Goal: Information Seeking & Learning: Learn about a topic

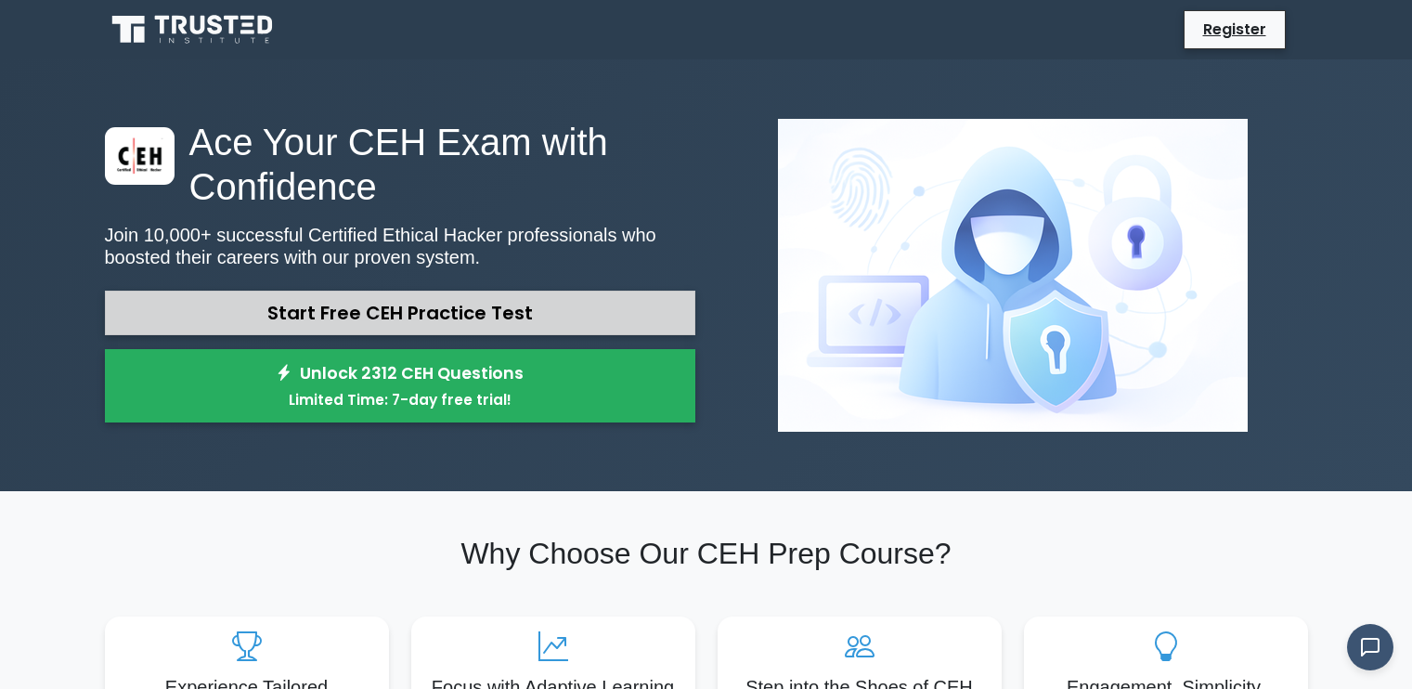
click at [415, 291] on link "Start Free CEH Practice Test" at bounding box center [400, 313] width 591 height 45
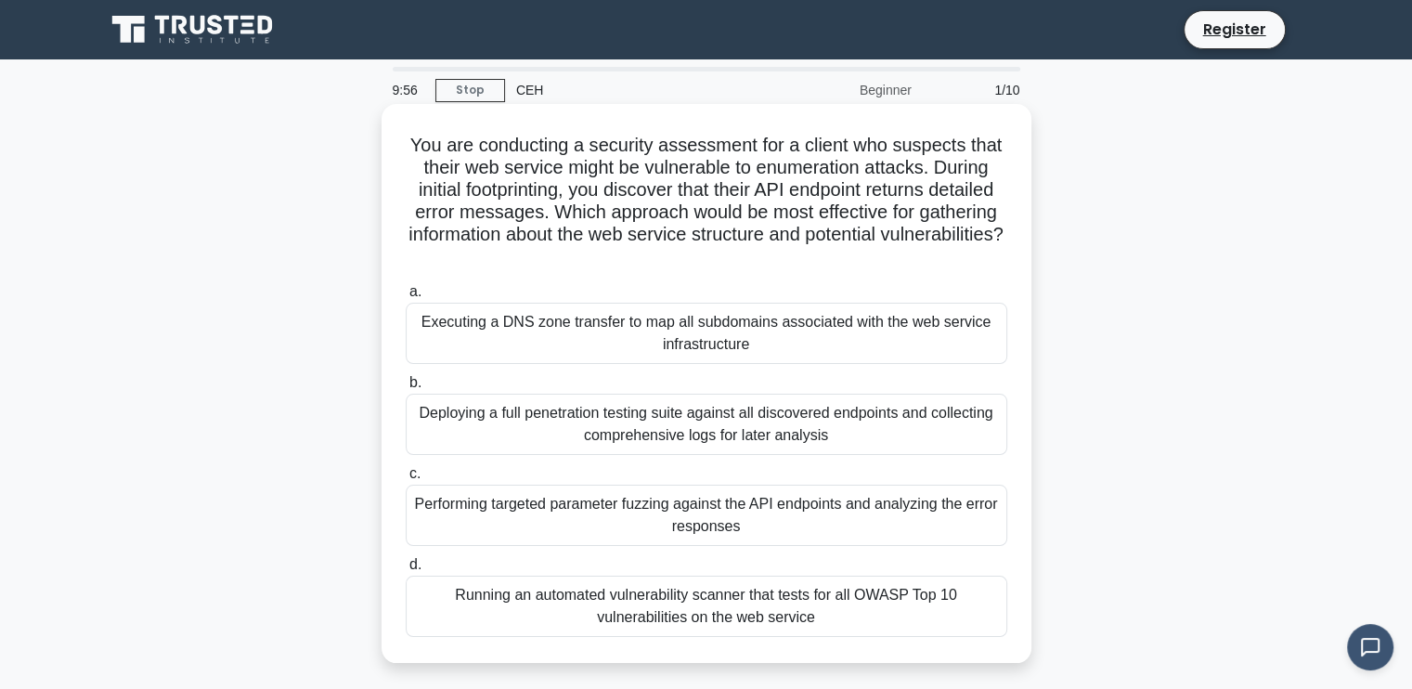
click at [651, 408] on div "Deploying a full penetration testing suite against all discovered endpoints and…" at bounding box center [707, 424] width 602 height 61
click at [406, 389] on input "b. Deploying a full penetration testing suite against all discovered endpoints …" at bounding box center [406, 383] width 0 height 12
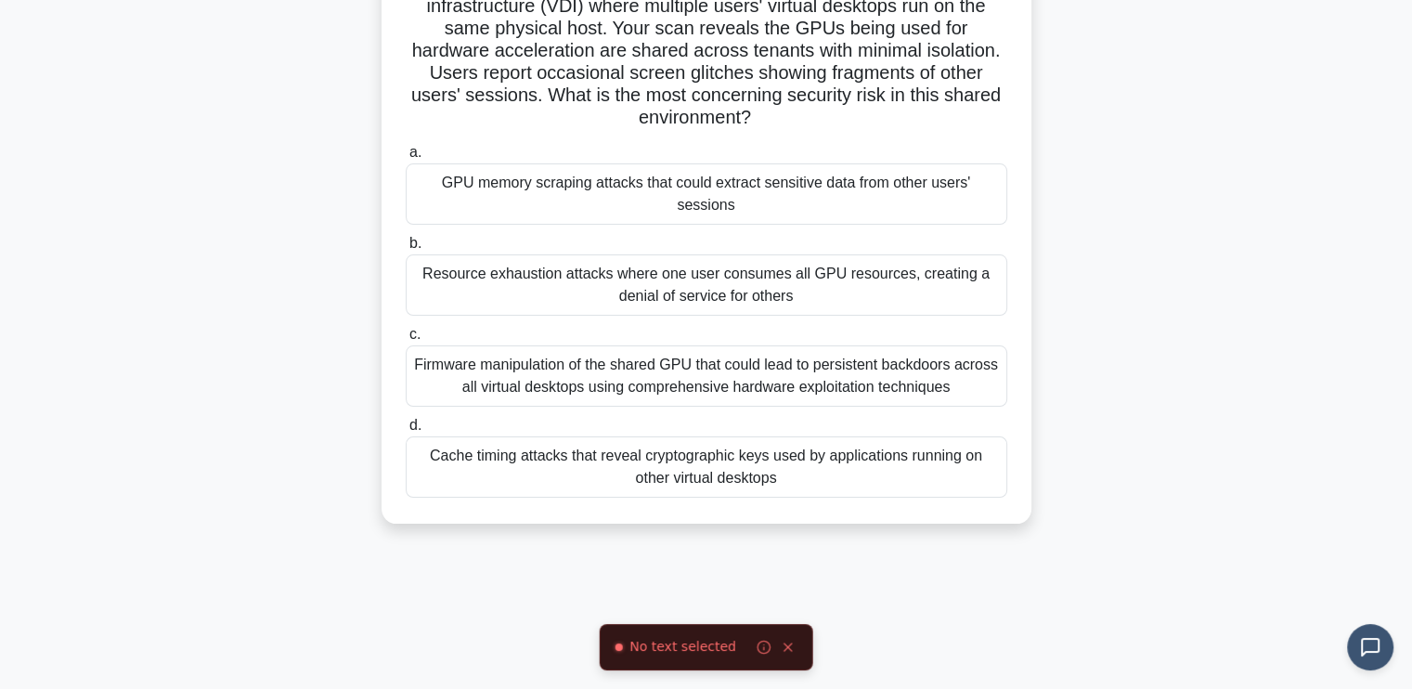
scroll to position [314, 0]
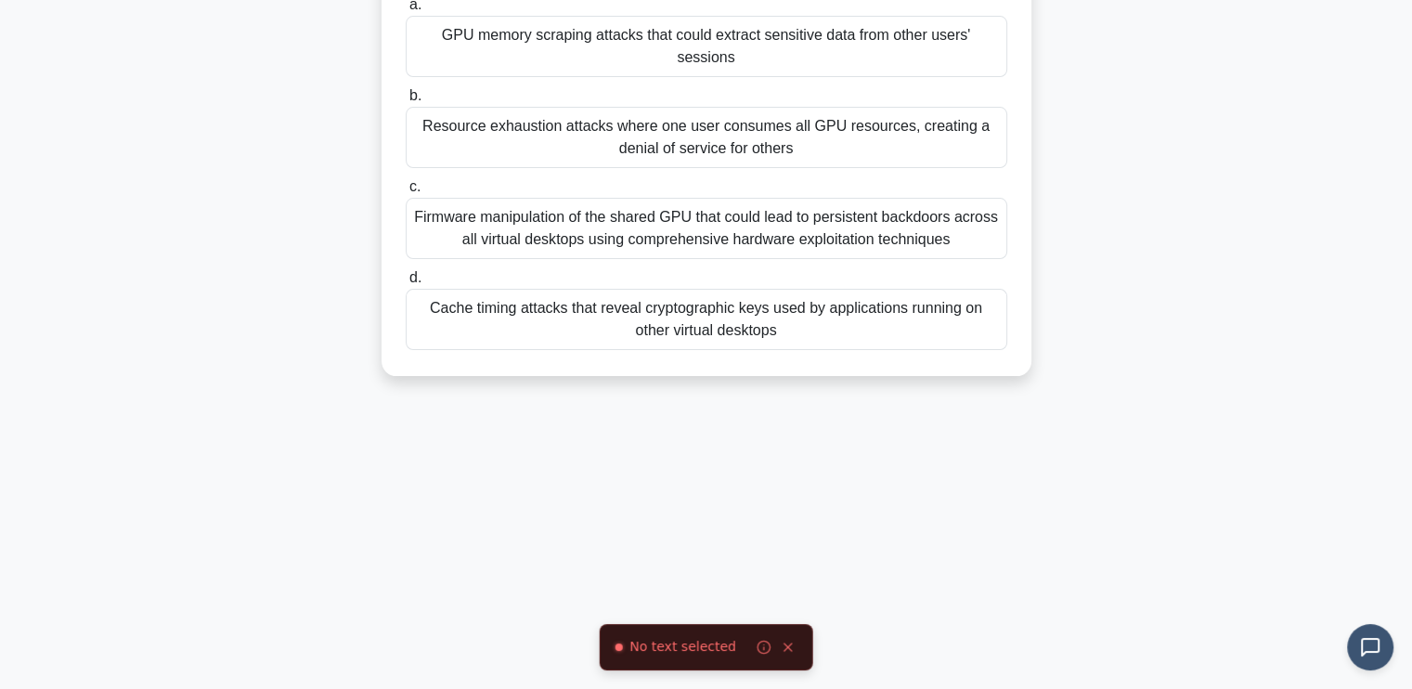
drag, startPoint x: 436, startPoint y: 133, endPoint x: 1060, endPoint y: 590, distance: 773.4
click at [1059, 593] on div "9:35 Stop CEH Beginner 2/10 You're a security consultant hired to assess a clou…" at bounding box center [707, 217] width 1226 height 929
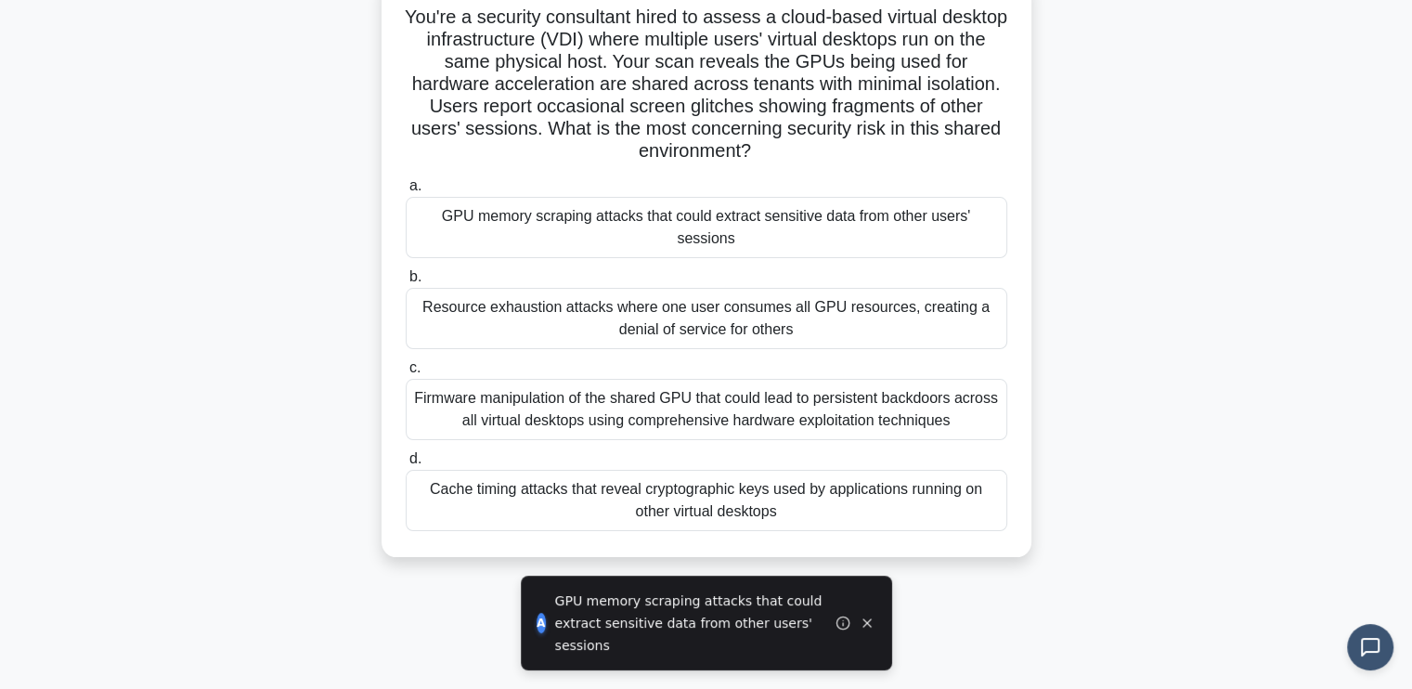
scroll to position [35, 0]
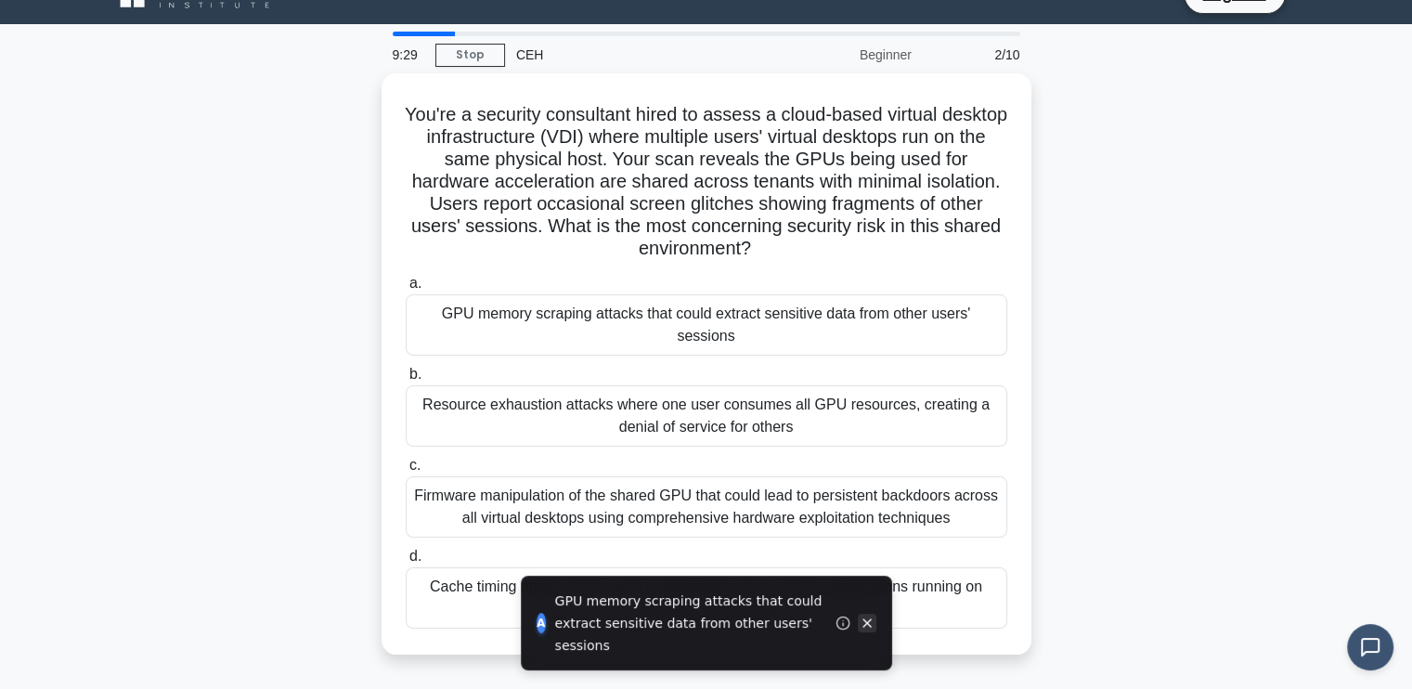
click at [865, 619] on icon at bounding box center [867, 623] width 15 height 15
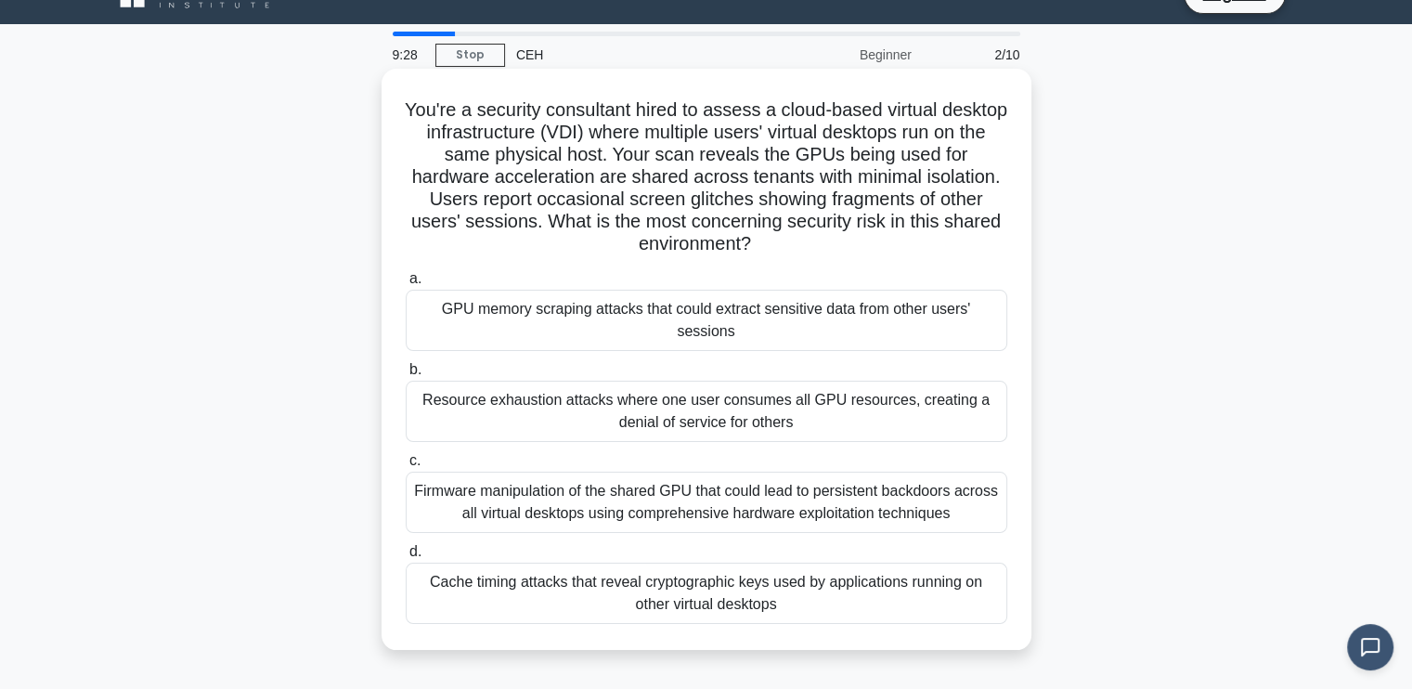
click at [799, 259] on div "You're a security consultant hired to assess a cloud-based virtual desktop infr…" at bounding box center [706, 359] width 635 height 566
click at [783, 315] on div "GPU memory scraping attacks that could extract sensitive data from other users'…" at bounding box center [707, 320] width 602 height 61
click at [406, 285] on input "a. GPU memory scraping attacks that could extract sensitive data from other use…" at bounding box center [406, 279] width 0 height 12
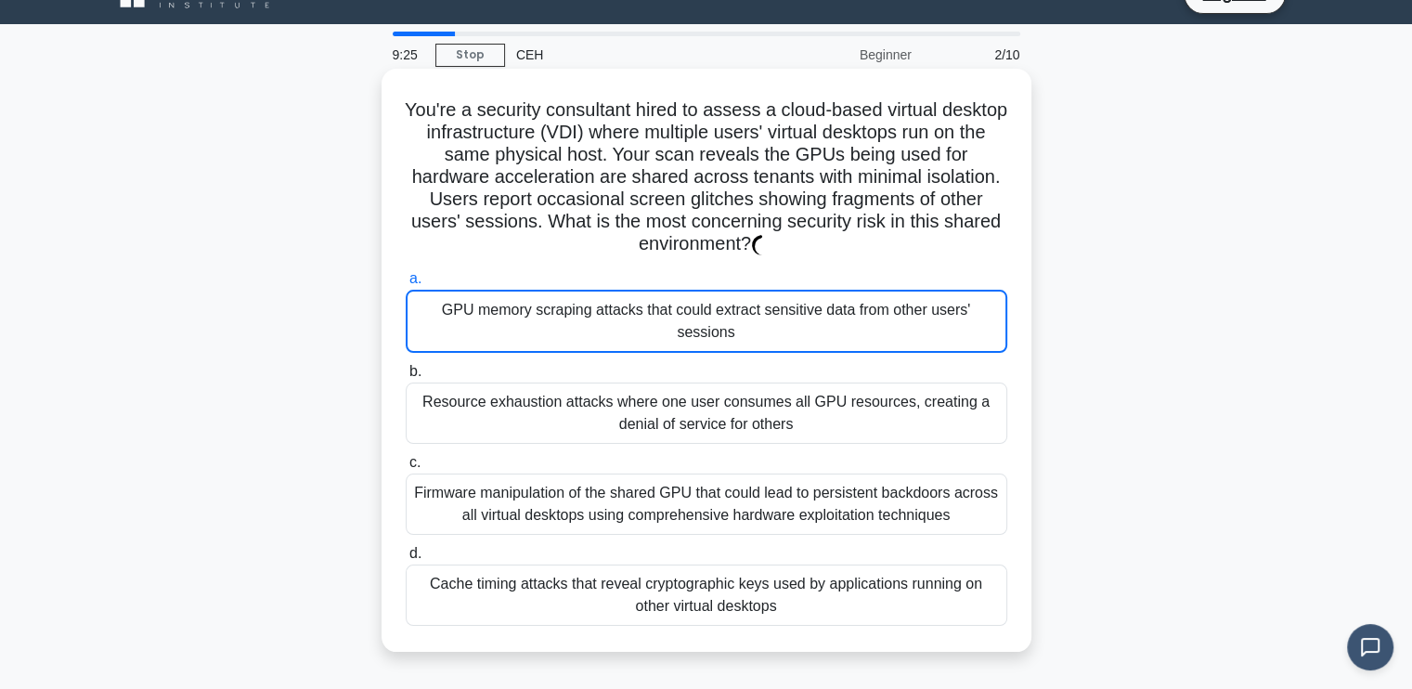
scroll to position [0, 0]
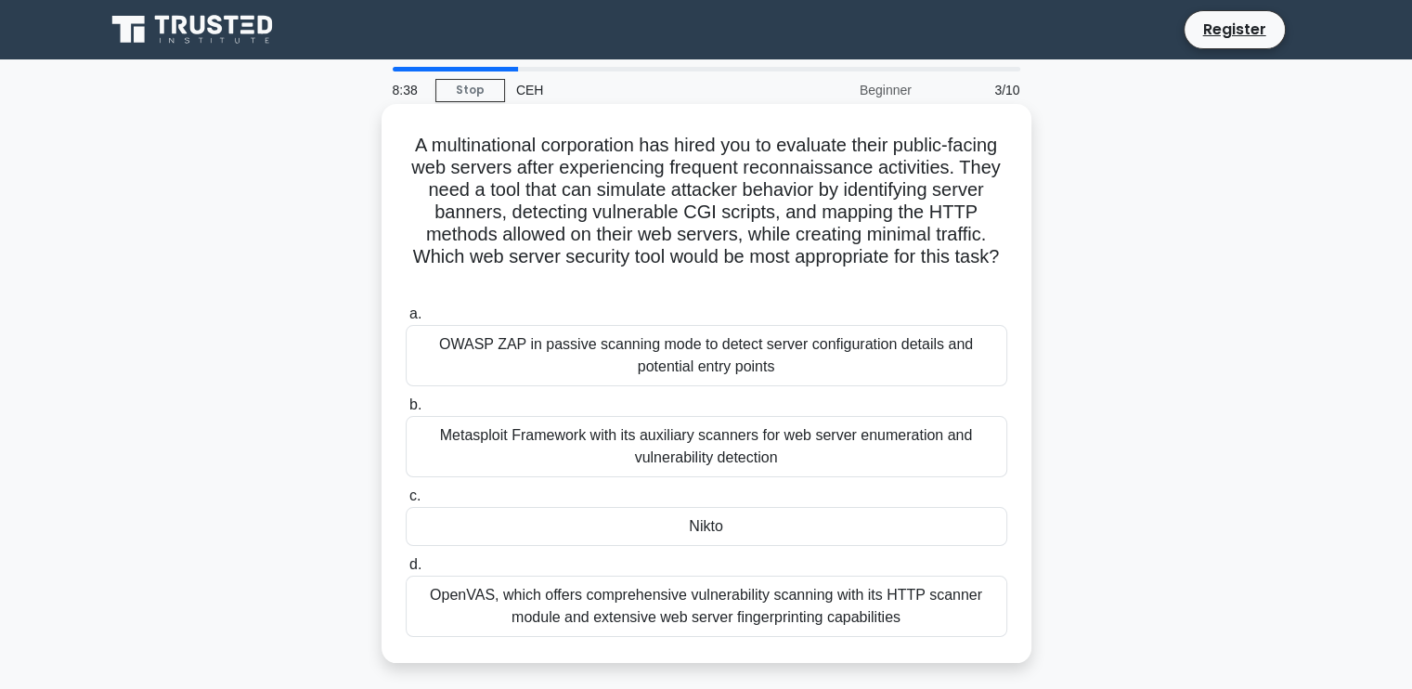
click at [416, 141] on h5 "A multinational corporation has hired you to evaluate their public-facing web s…" at bounding box center [706, 213] width 605 height 158
drag, startPoint x: 416, startPoint y: 143, endPoint x: 1007, endPoint y: 655, distance: 781.5
click at [1007, 657] on div "A multinational corporation has hired you to evaluate their public-facing web s…" at bounding box center [707, 383] width 650 height 559
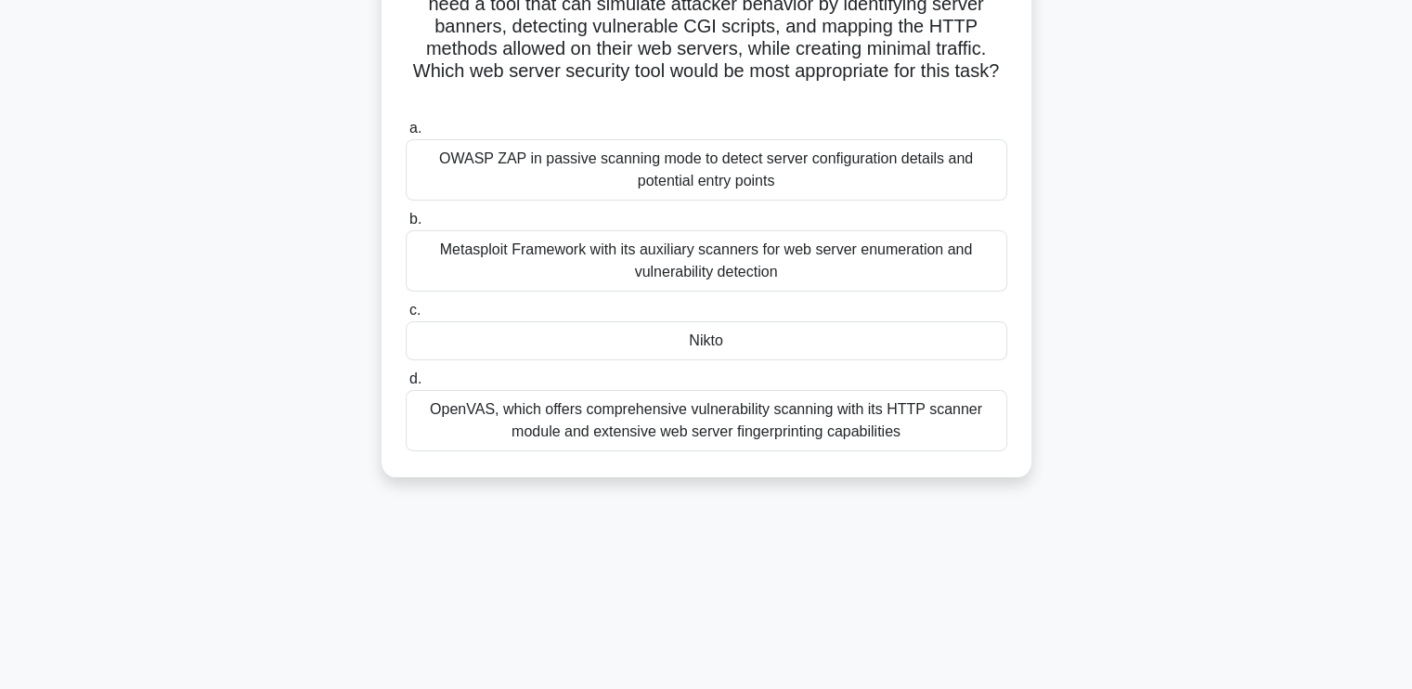
scroll to position [93, 0]
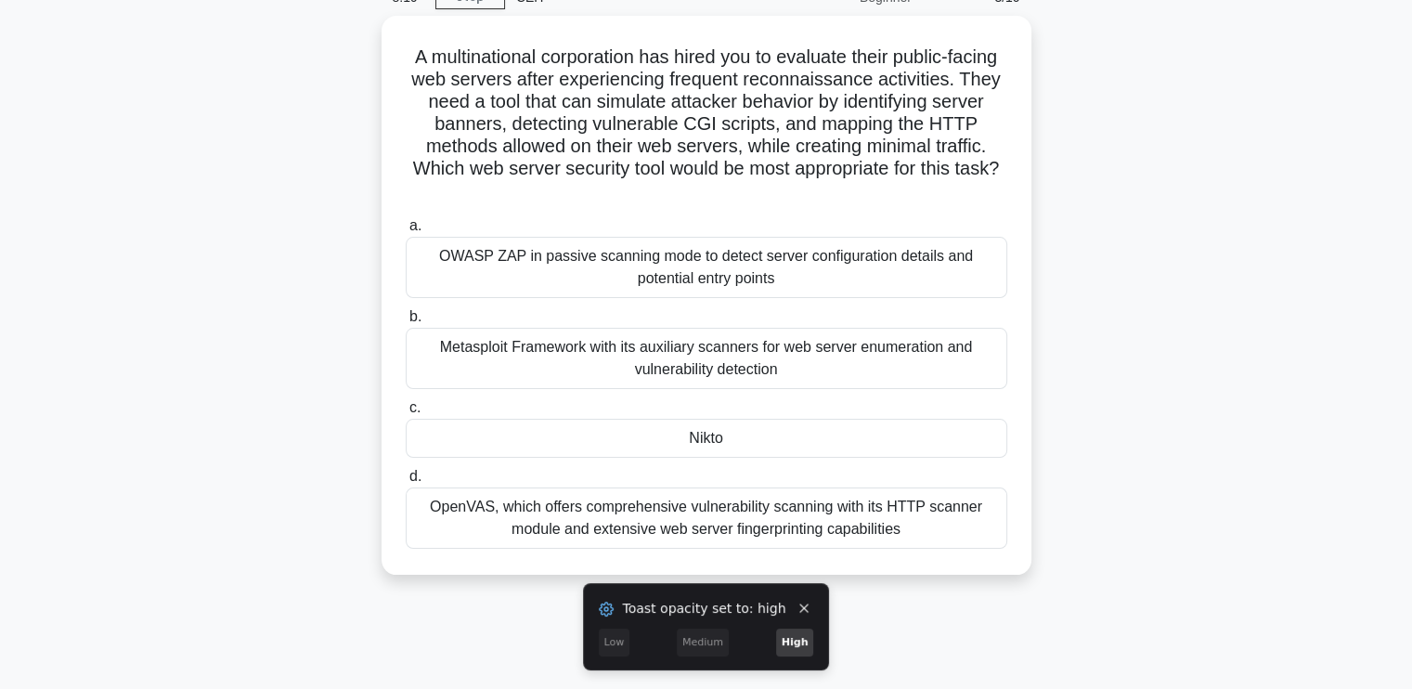
drag, startPoint x: 1368, startPoint y: 309, endPoint x: 1354, endPoint y: 313, distance: 14.4
click at [1366, 309] on main "8:19 Stop CEH Beginner 3/10 A multinational corporation has hired you to evalua…" at bounding box center [706, 439] width 1412 height 944
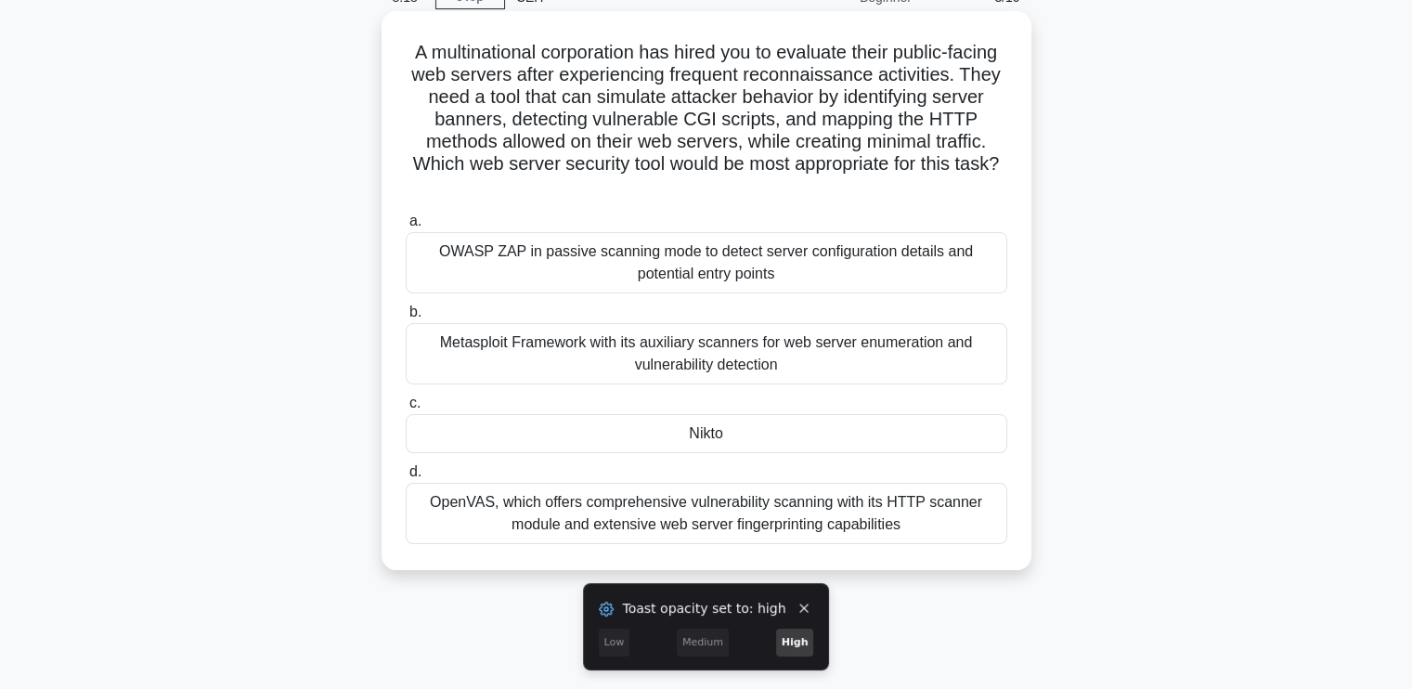
scroll to position [0, 0]
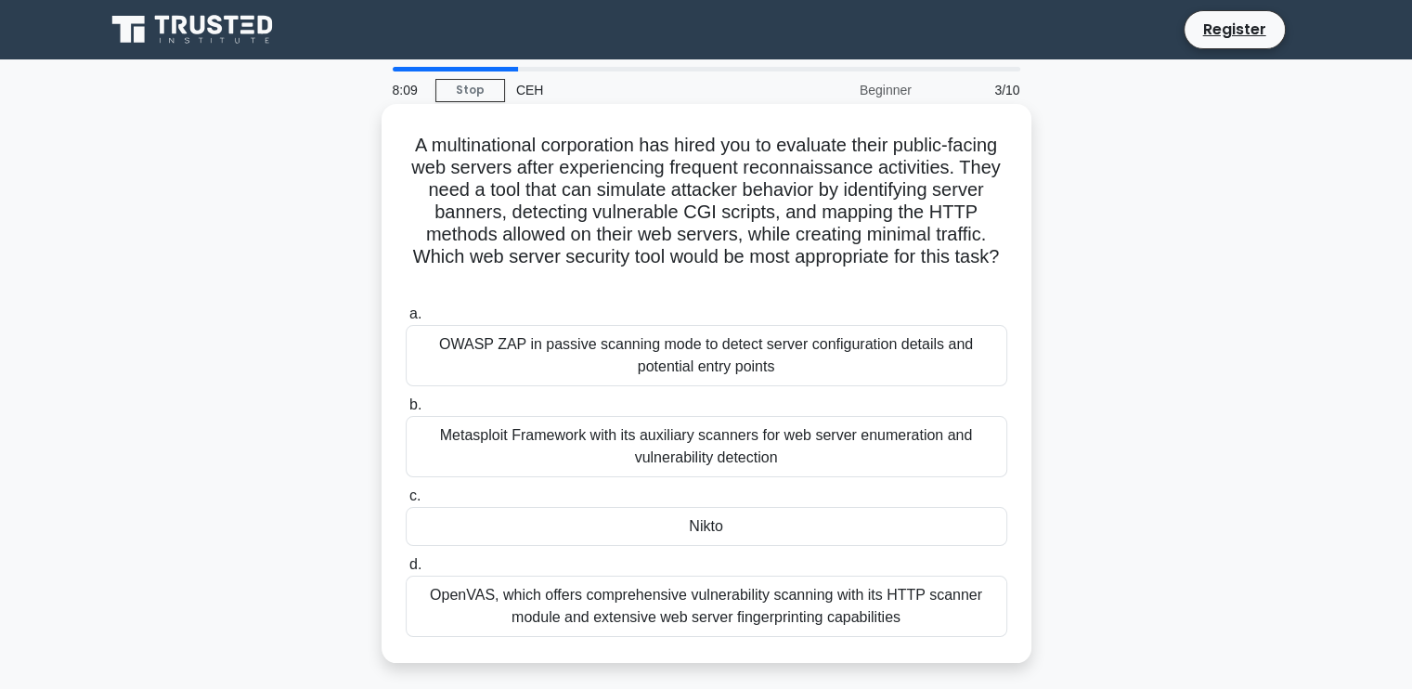
click at [1029, 412] on div "A multinational corporation has hired you to evaluate their public-facing web s…" at bounding box center [707, 383] width 650 height 559
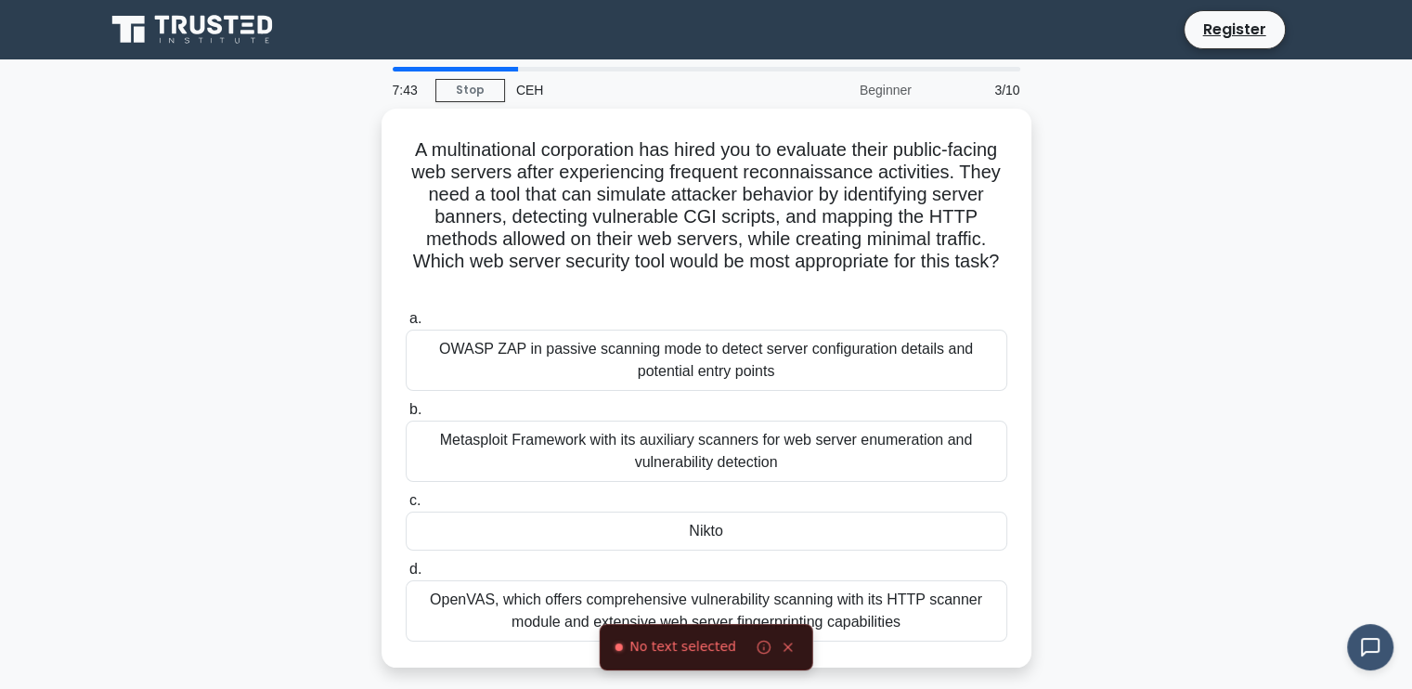
drag, startPoint x: 423, startPoint y: 140, endPoint x: 947, endPoint y: 668, distance: 743.3
click at [947, 668] on div "A multinational corporation has hired you to evaluate their public-facing web s…" at bounding box center [707, 399] width 1226 height 581
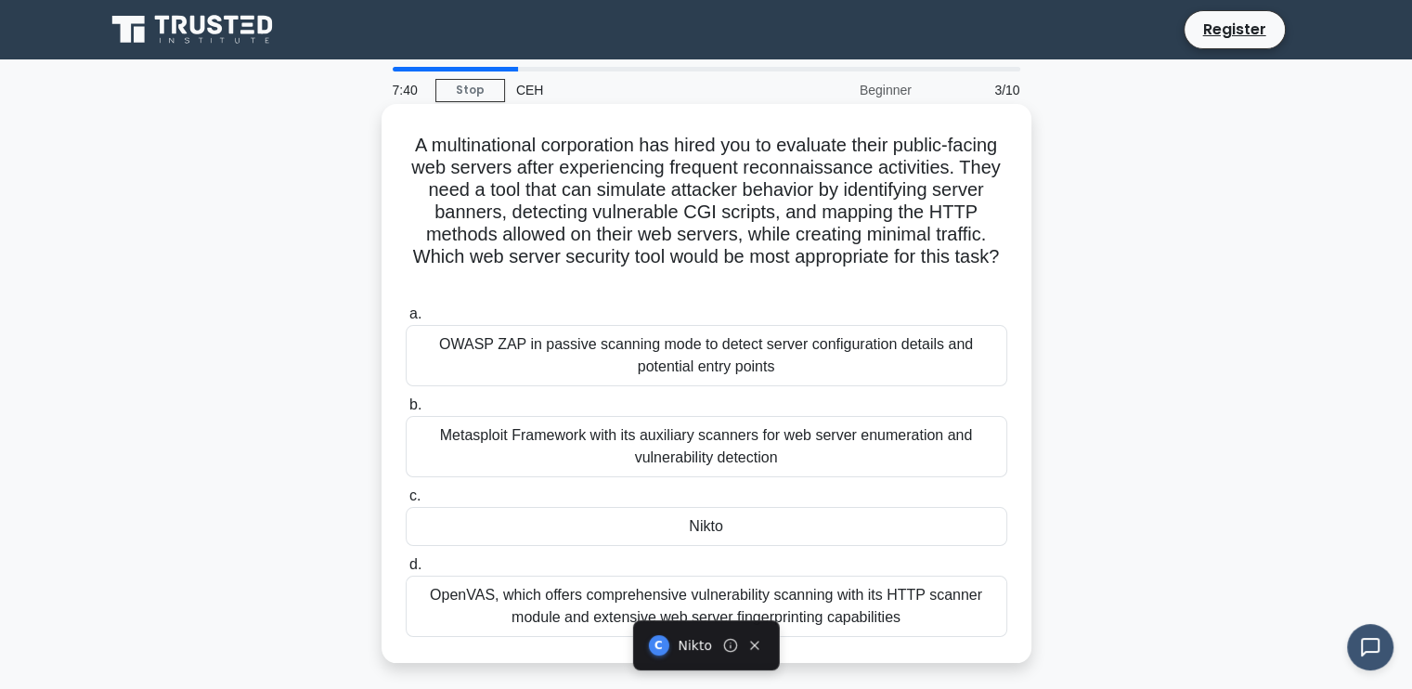
click at [759, 534] on div "Nikto" at bounding box center [707, 526] width 602 height 39
click at [406, 502] on input "c. Nikto" at bounding box center [406, 496] width 0 height 12
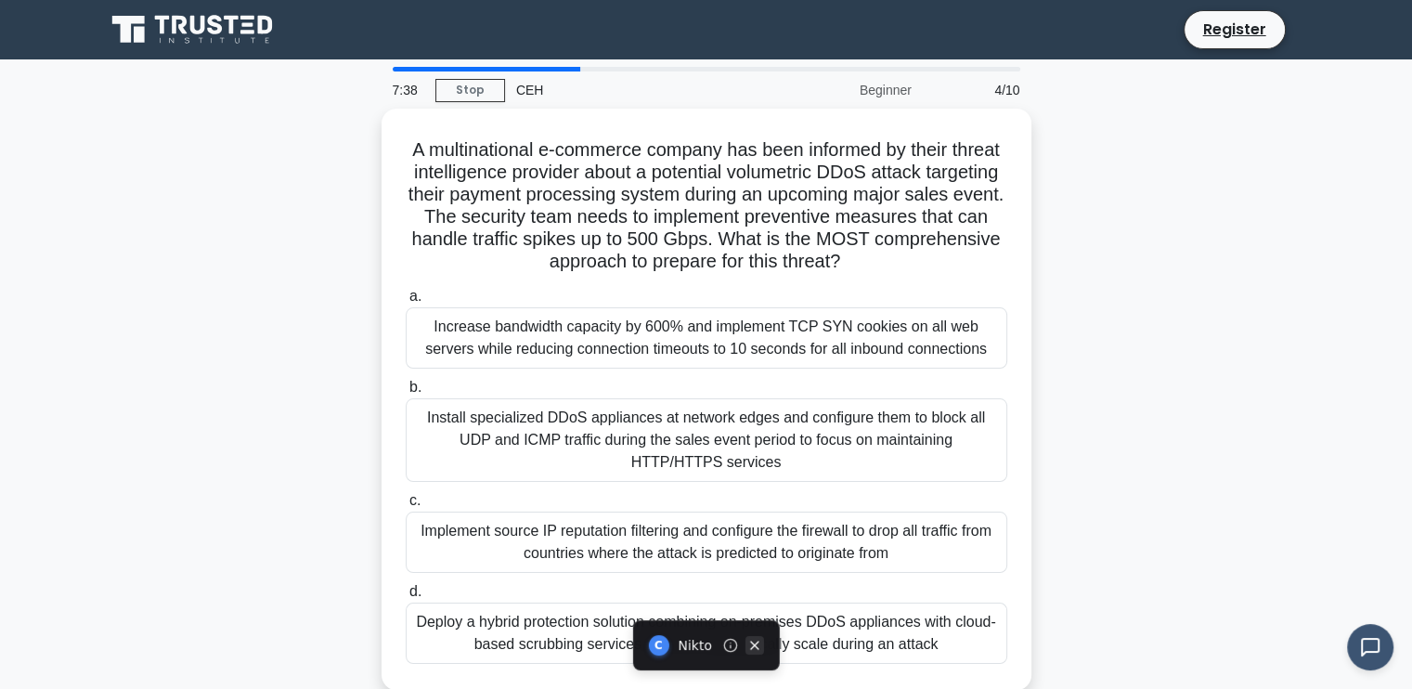
click at [759, 643] on icon at bounding box center [755, 645] width 15 height 15
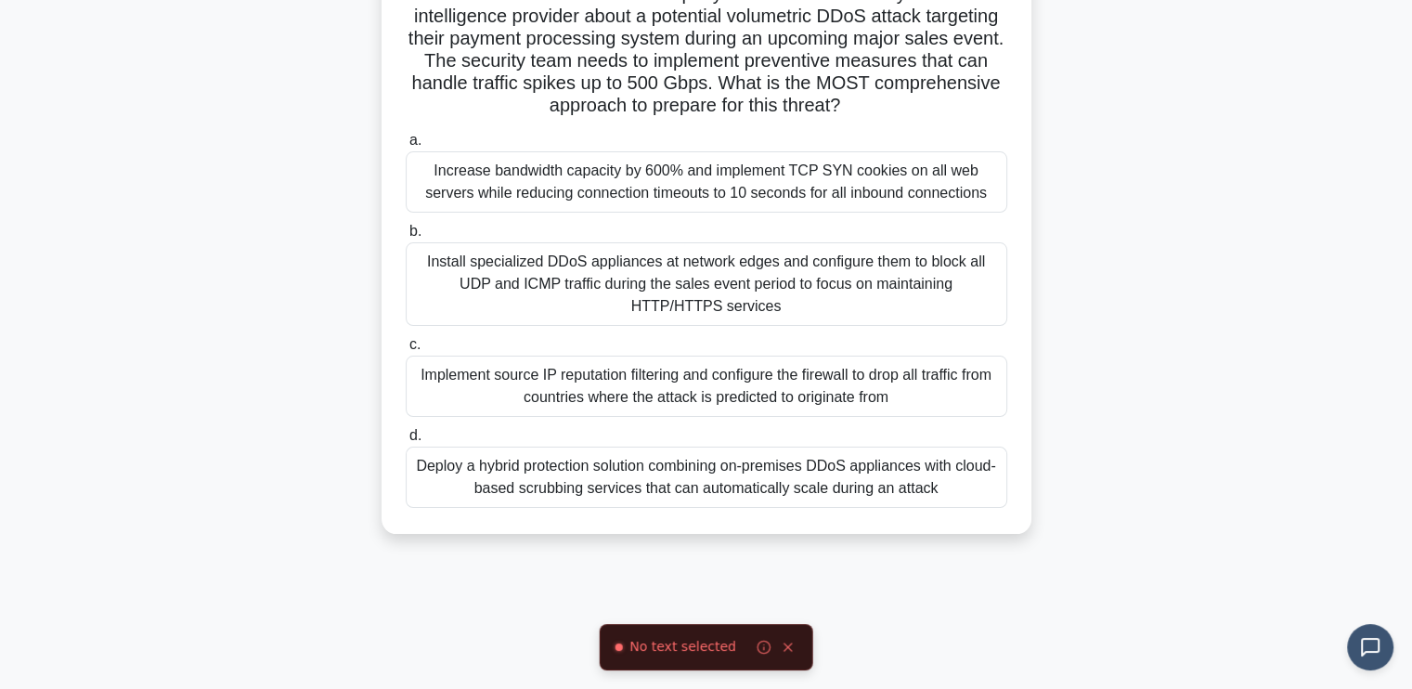
scroll to position [314, 0]
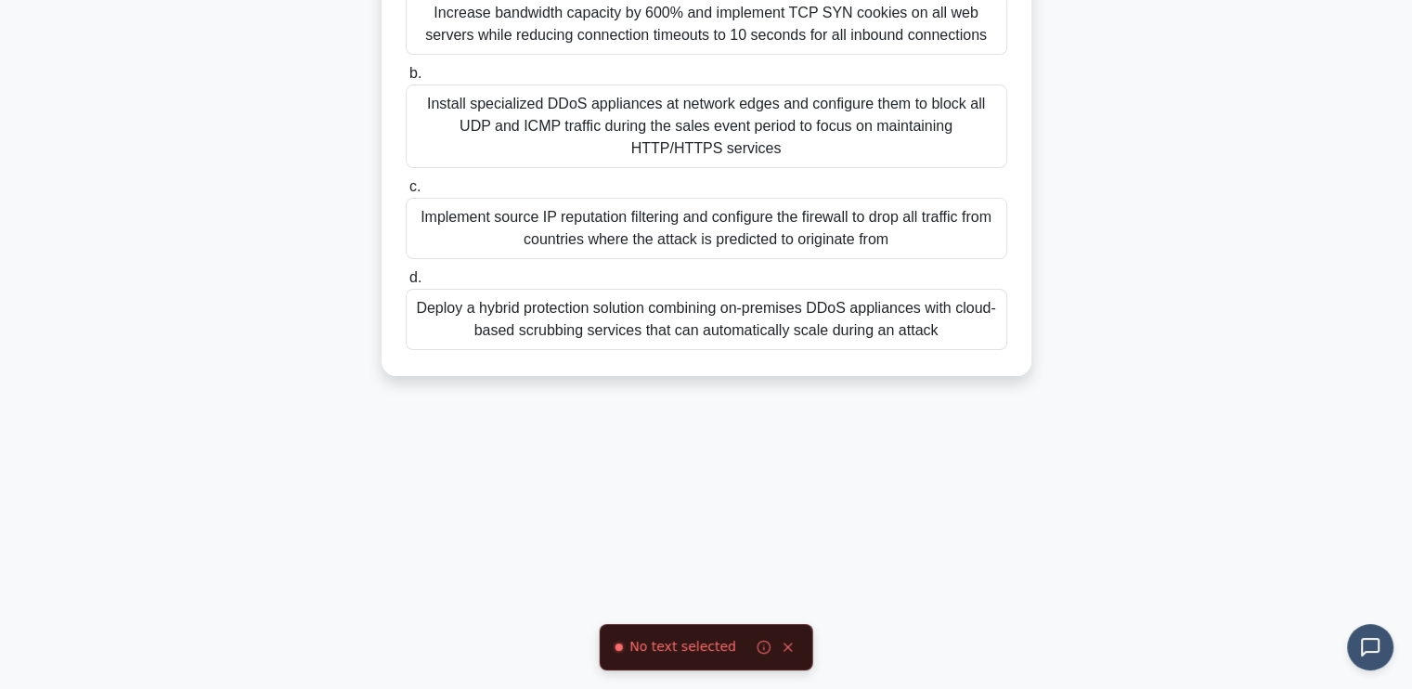
drag, startPoint x: 444, startPoint y: 137, endPoint x: 978, endPoint y: 689, distance: 767.7
click at [978, 688] on html "Register 7:34 Stop CEH" at bounding box center [706, 187] width 1412 height 1003
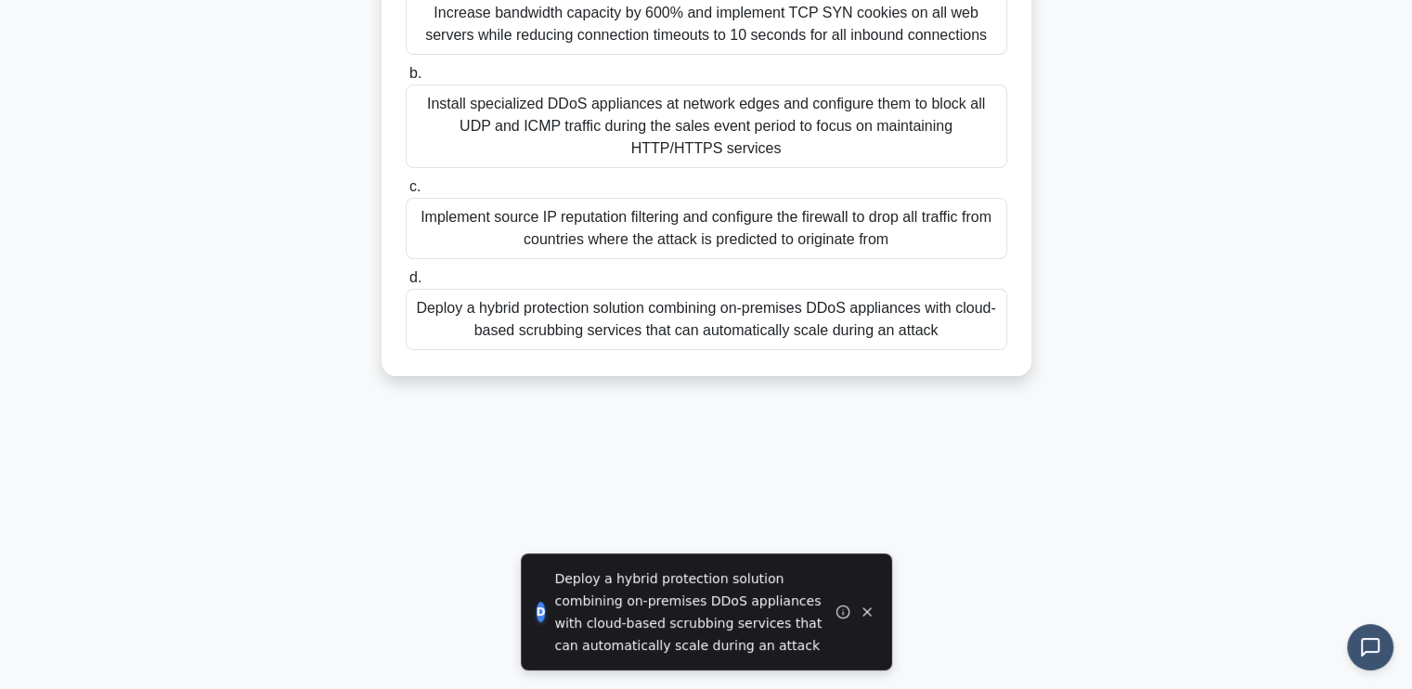
scroll to position [128, 0]
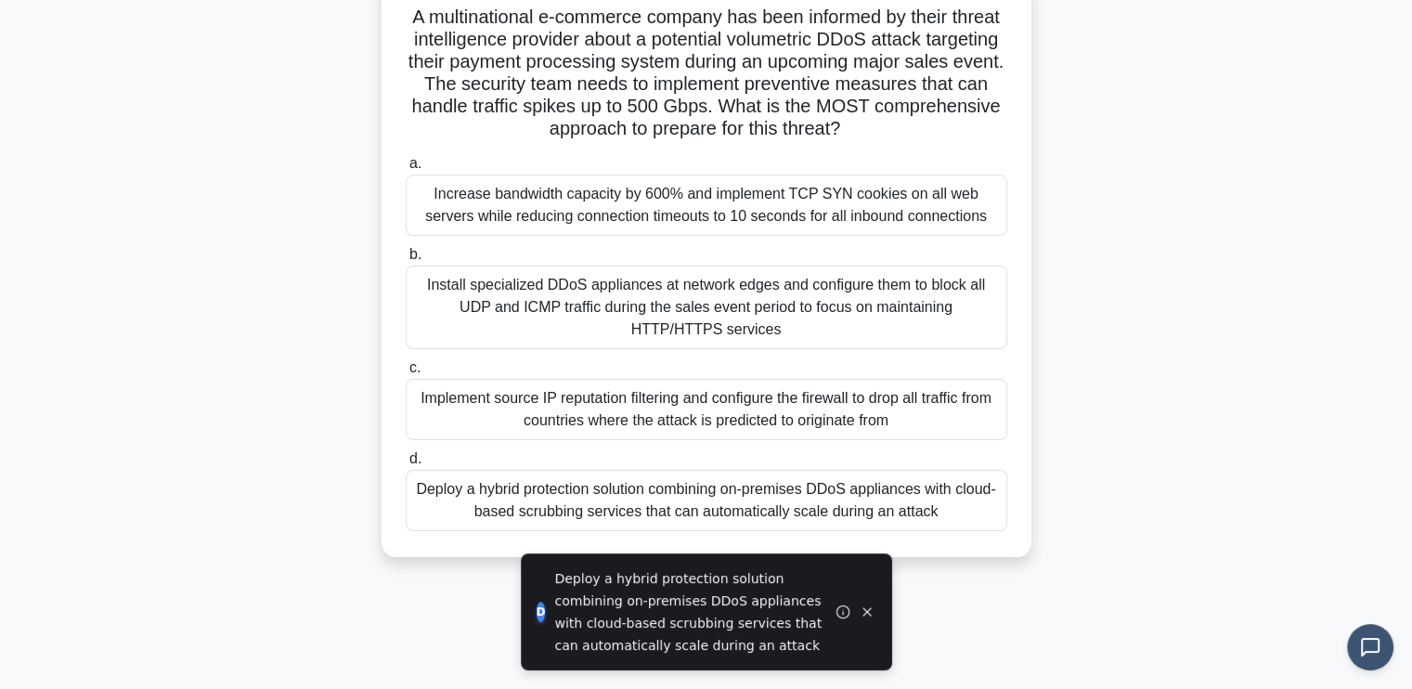
click at [557, 495] on div "Deploy a hybrid protection solution combining on-premises DDoS appliances with …" at bounding box center [707, 500] width 602 height 61
click at [406, 465] on input "d. Deploy a hybrid protection solution combining on-premises DDoS appliances wi…" at bounding box center [406, 459] width 0 height 12
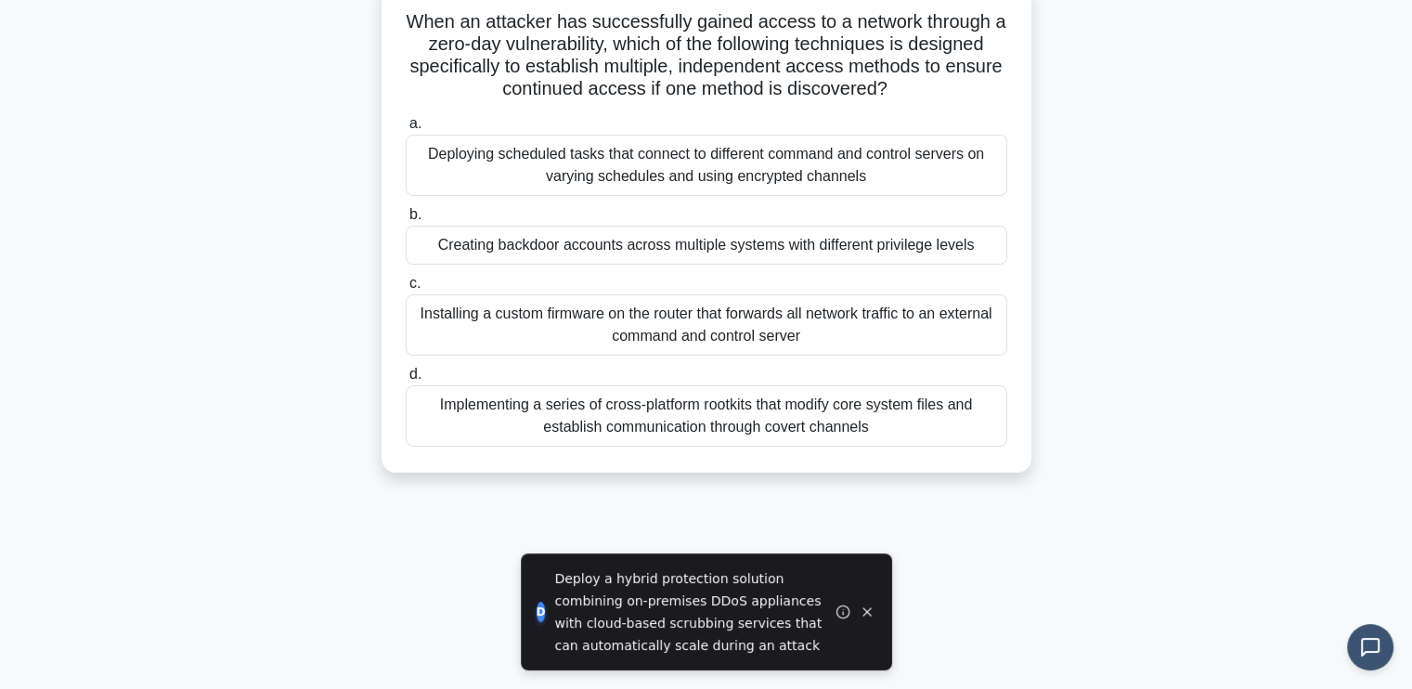
scroll to position [0, 0]
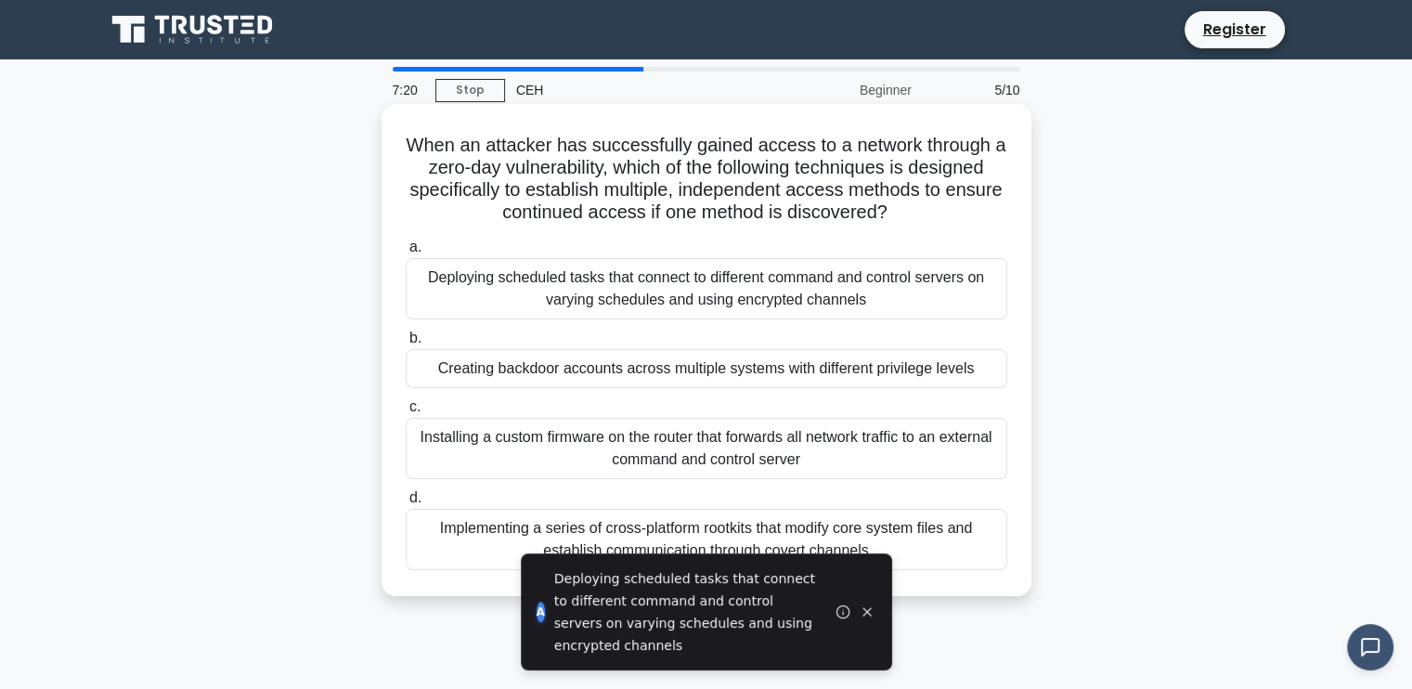
click at [547, 293] on div "Deploying scheduled tasks that connect to different command and control servers…" at bounding box center [707, 288] width 602 height 61
click at [406, 254] on input "a. Deploying scheduled tasks that connect to different command and control serv…" at bounding box center [406, 247] width 0 height 12
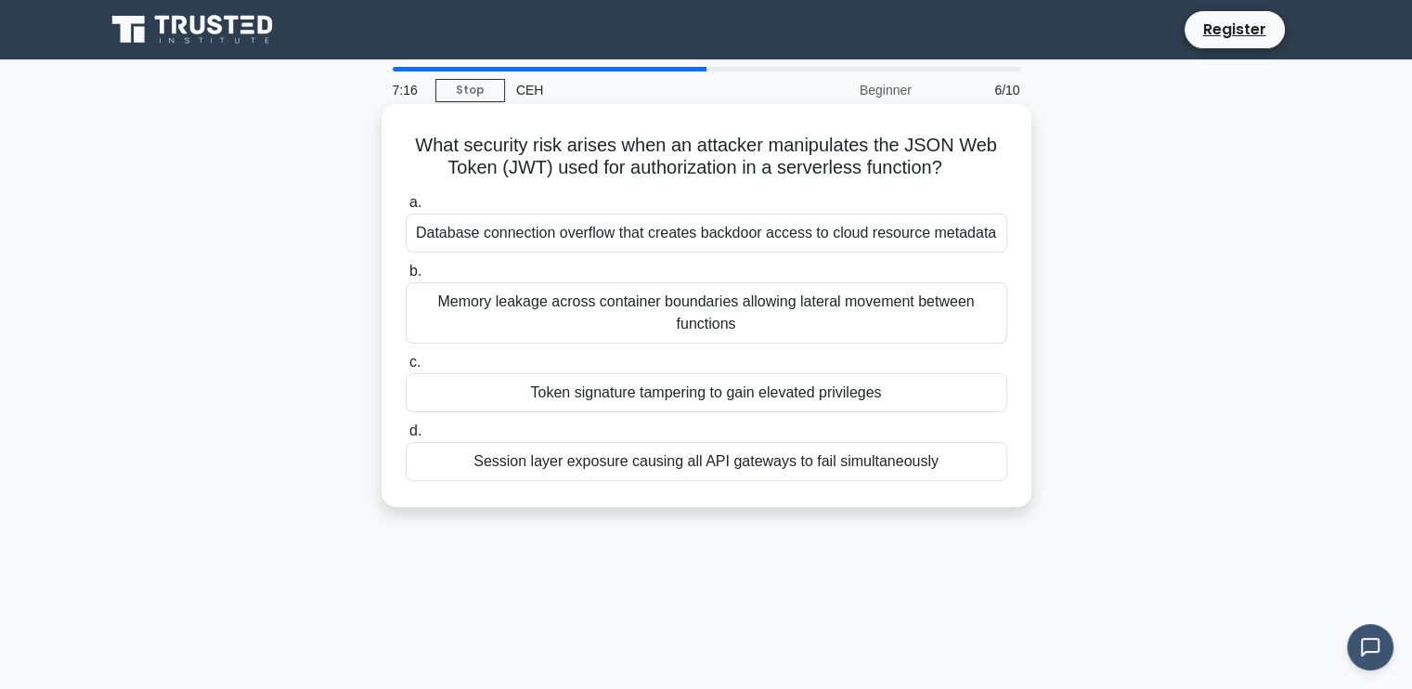
drag, startPoint x: 405, startPoint y: 140, endPoint x: 947, endPoint y: 462, distance: 630.8
click at [947, 462] on div "What security risk arises when an attacker manipulates the JSON Web Token (JWT)…" at bounding box center [706, 305] width 635 height 388
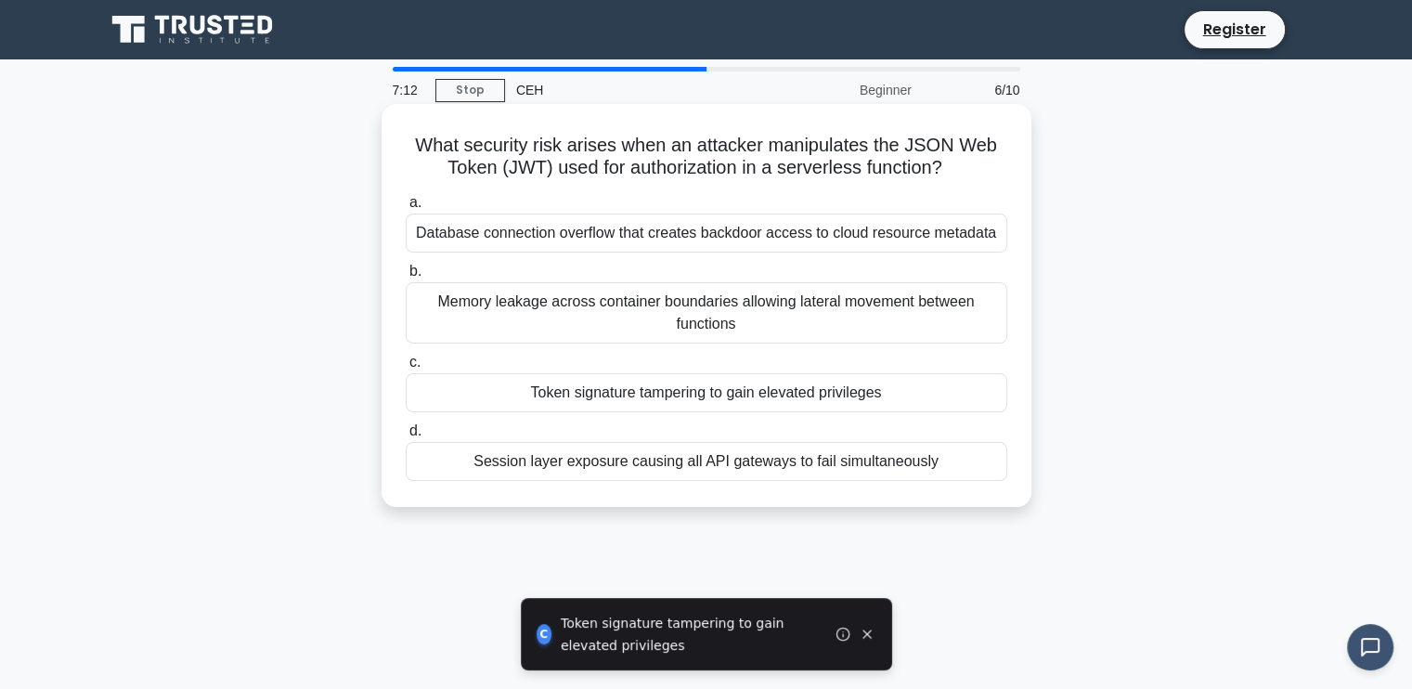
click at [821, 389] on div "Token signature tampering to gain elevated privileges" at bounding box center [707, 392] width 602 height 39
click at [406, 369] on input "c. Token signature tampering to gain elevated privileges" at bounding box center [406, 363] width 0 height 12
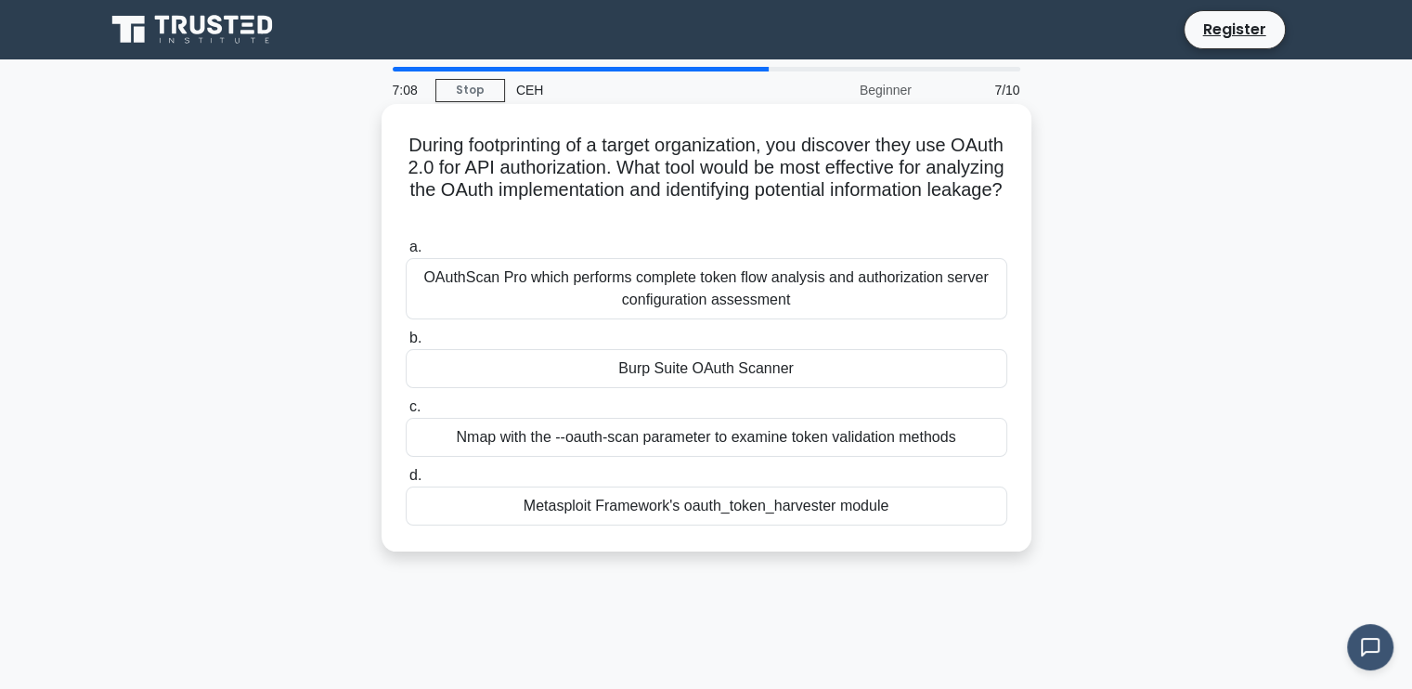
drag, startPoint x: 417, startPoint y: 133, endPoint x: 898, endPoint y: 532, distance: 625.2
click at [898, 532] on div "During footprinting of a target organization, you discover they use OAuth 2.0 f…" at bounding box center [706, 327] width 635 height 433
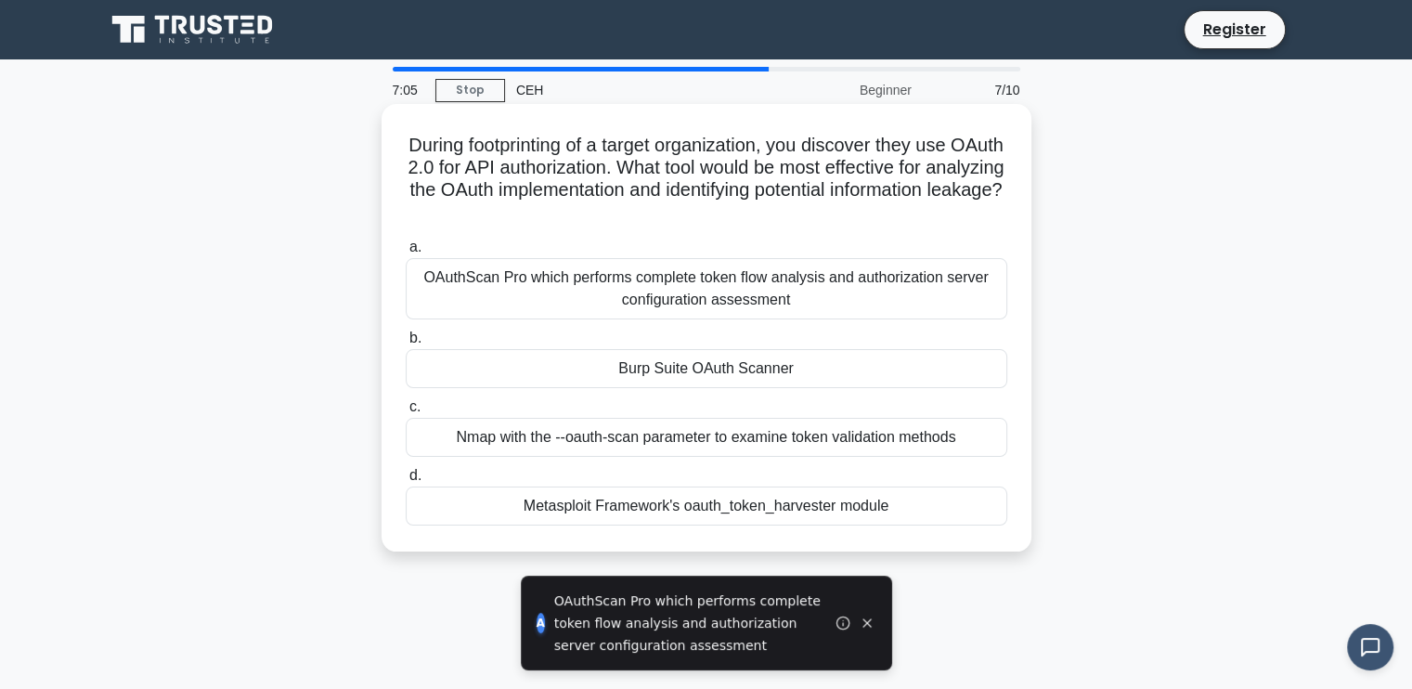
click at [555, 285] on div "OAuthScan Pro which performs complete token flow analysis and authorization ser…" at bounding box center [707, 288] width 602 height 61
click at [406, 254] on input "a. OAuthScan Pro which performs complete token flow analysis and authorization …" at bounding box center [406, 247] width 0 height 12
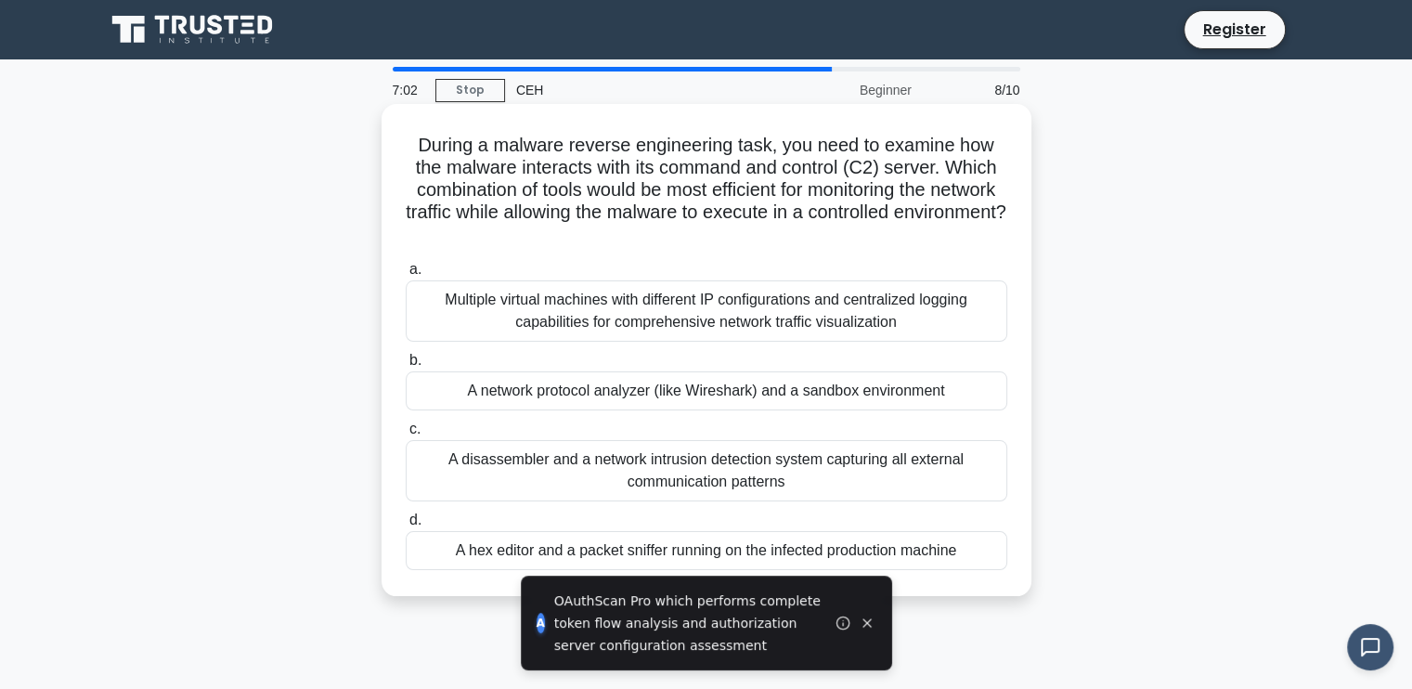
drag, startPoint x: 409, startPoint y: 138, endPoint x: 1010, endPoint y: 591, distance: 752.8
click at [992, 596] on div "During a malware reverse engineering task, you need to examine how the malware …" at bounding box center [707, 350] width 650 height 492
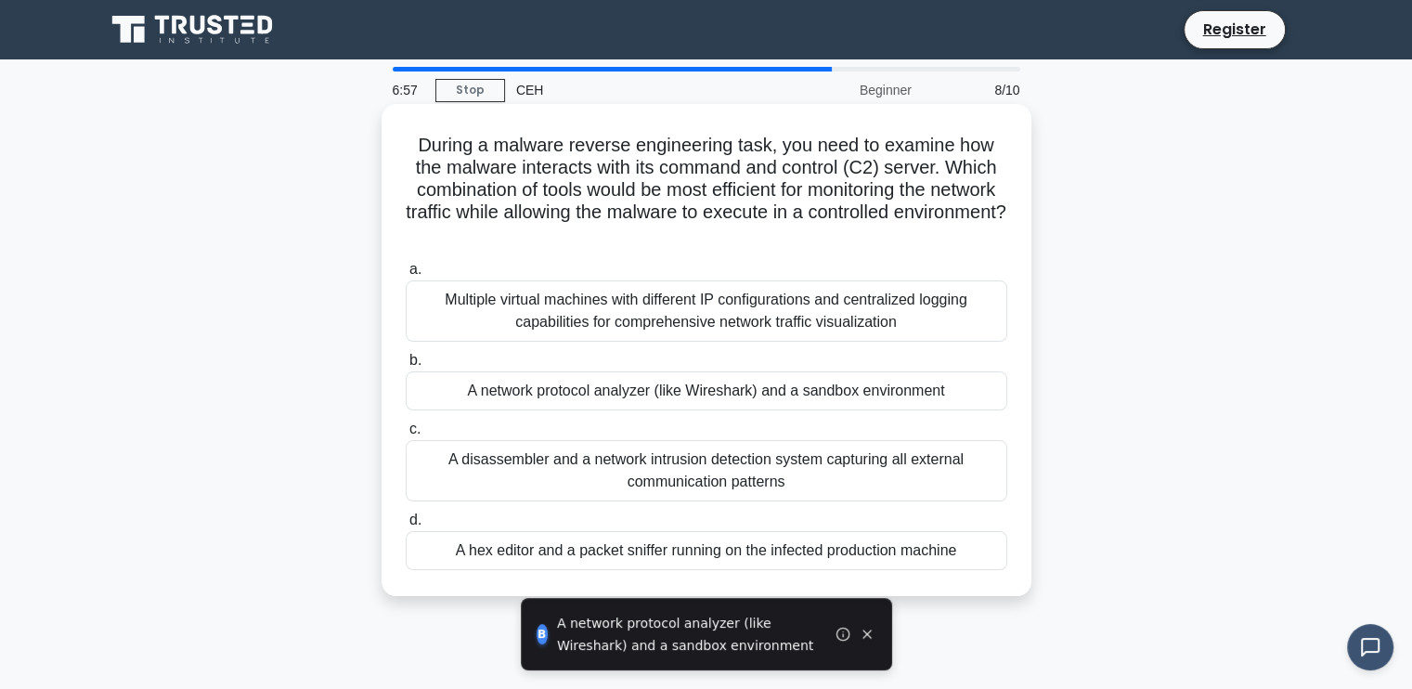
click at [555, 389] on div "A network protocol analyzer (like Wireshark) and a sandbox environment" at bounding box center [707, 390] width 602 height 39
click at [406, 367] on input "b. A network protocol analyzer (like Wireshark) and a sandbox environment" at bounding box center [406, 361] width 0 height 12
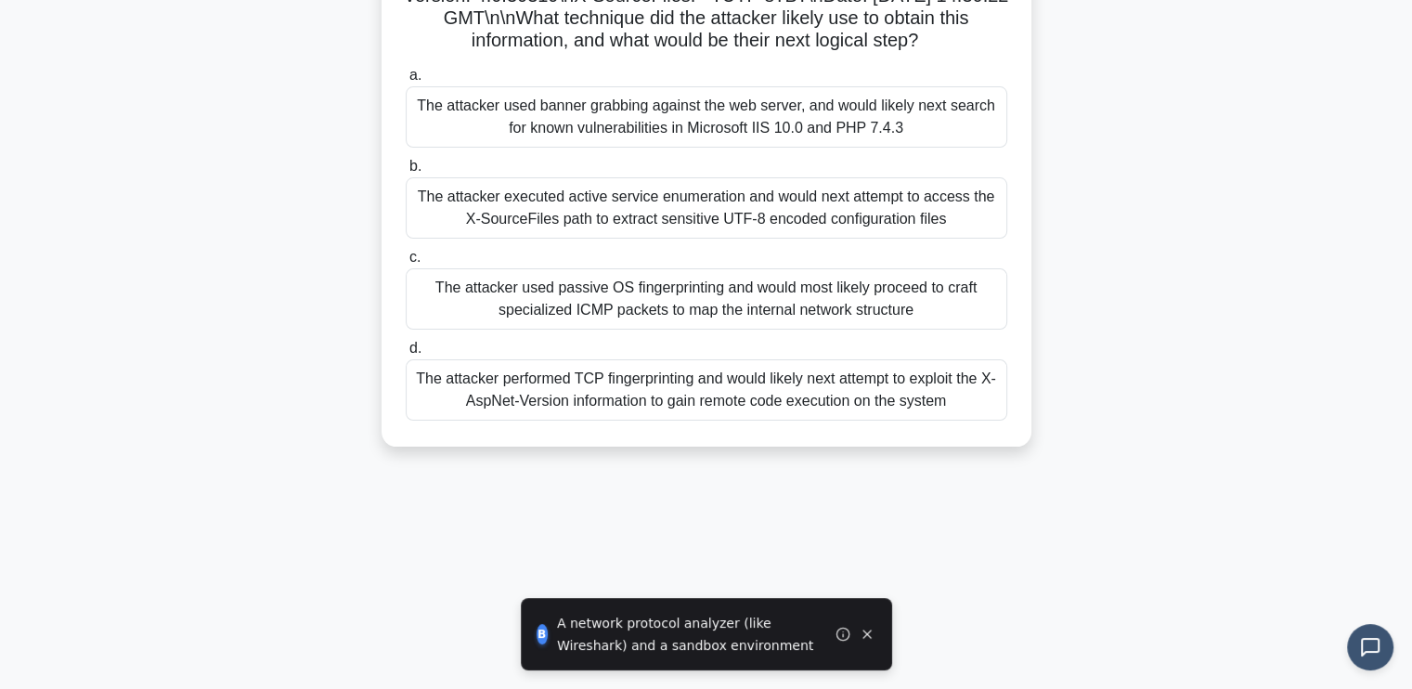
scroll to position [314, 0]
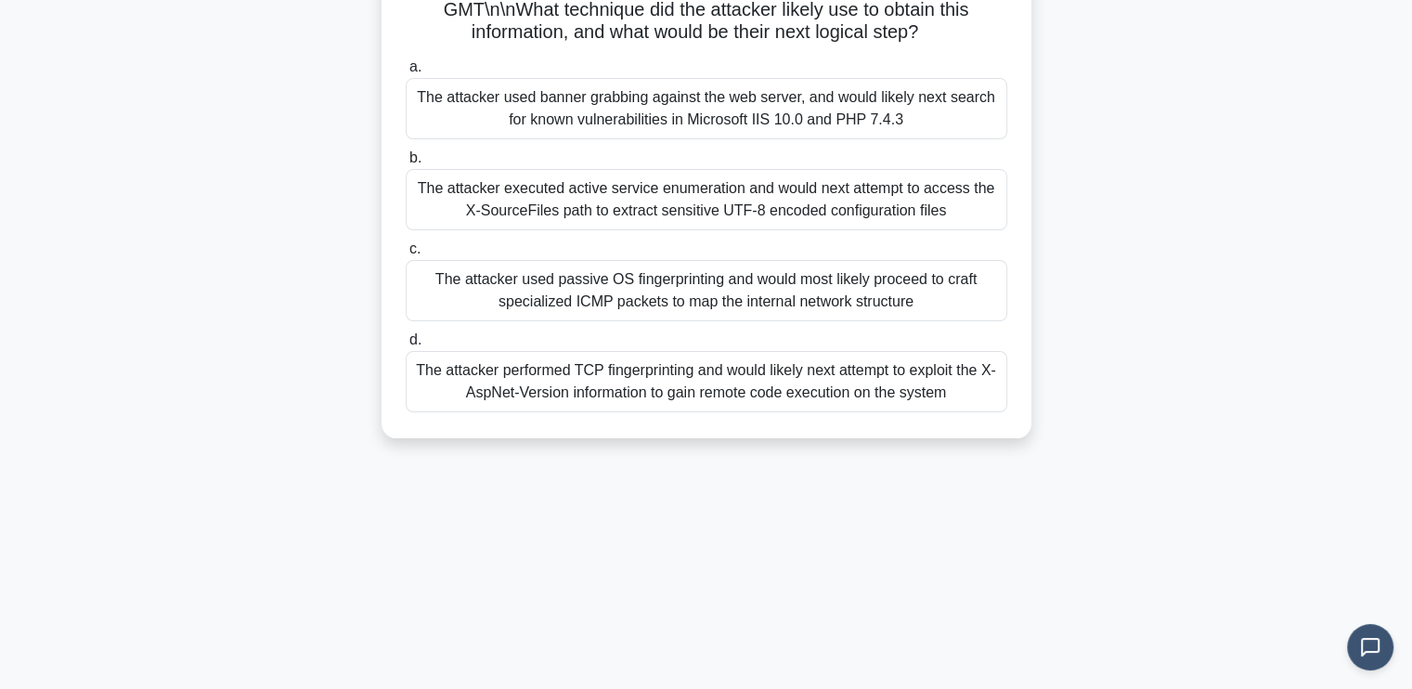
drag, startPoint x: 410, startPoint y: 133, endPoint x: 957, endPoint y: 424, distance: 619.9
click at [957, 424] on div "You are a security consultant hired by a multinational corporation that has rec…" at bounding box center [706, 114] width 635 height 633
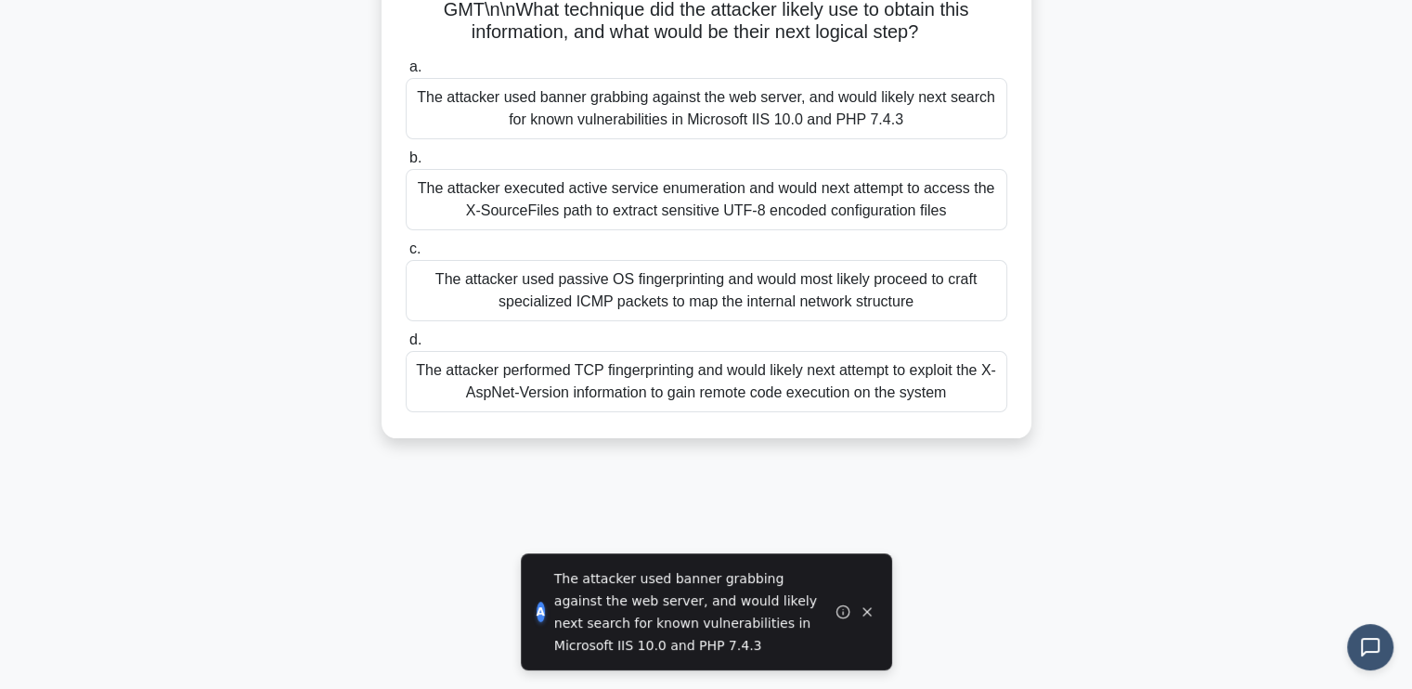
click at [791, 139] on div "The attacker used banner grabbing against the web server, and would likely next…" at bounding box center [707, 108] width 602 height 61
click at [406, 73] on input "a. The attacker used banner grabbing against the web server, and would likely n…" at bounding box center [406, 67] width 0 height 12
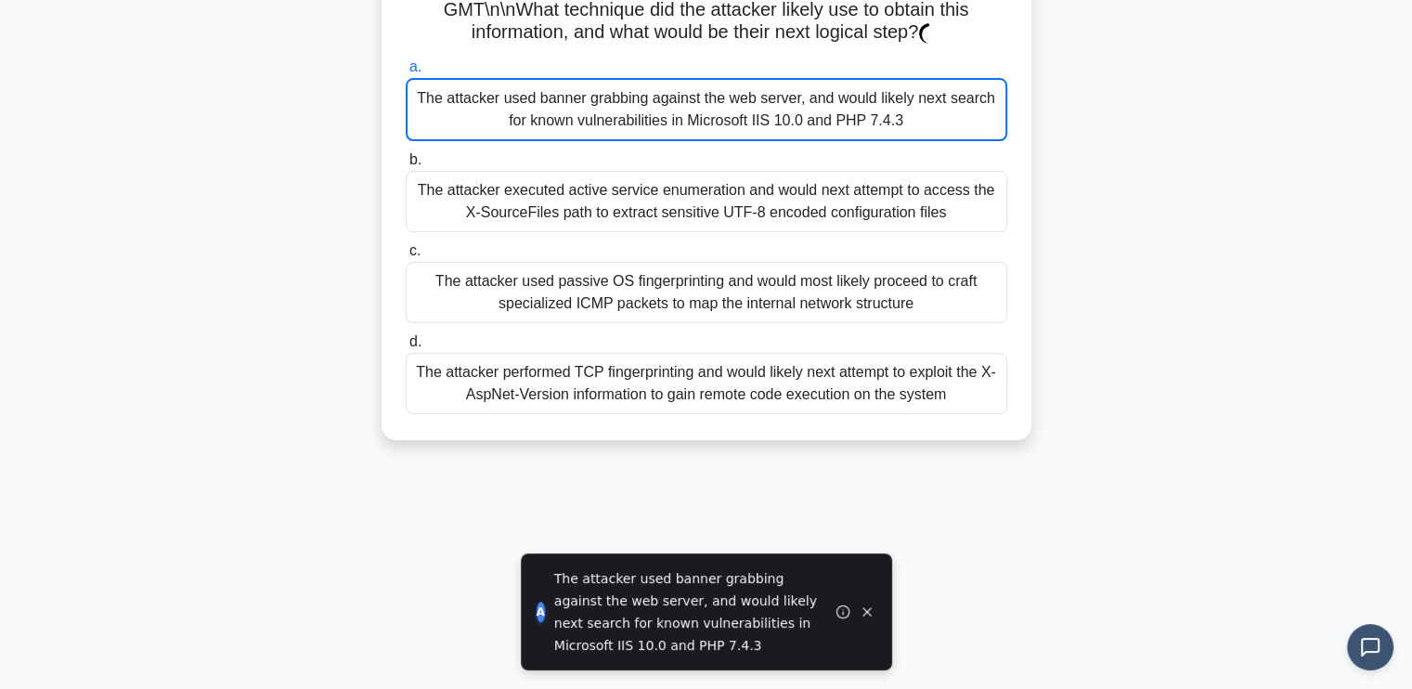
scroll to position [0, 0]
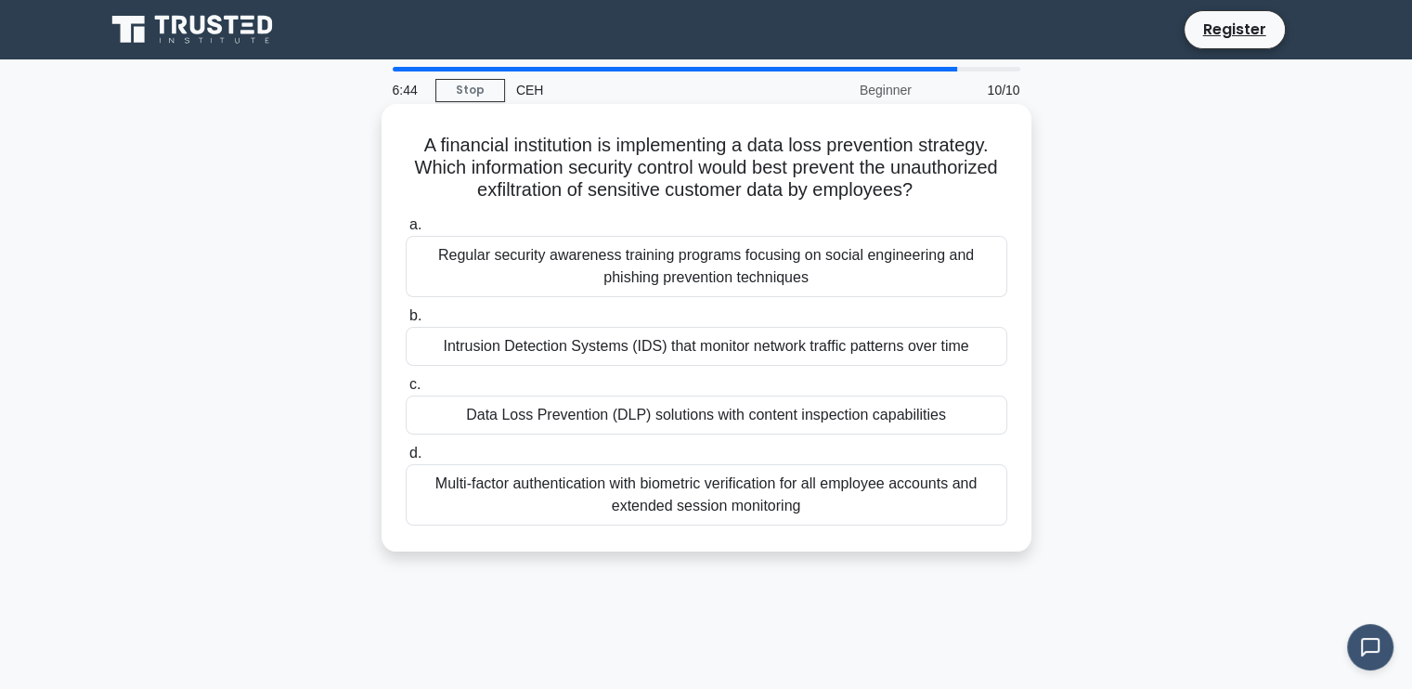
drag, startPoint x: 418, startPoint y: 138, endPoint x: 951, endPoint y: 532, distance: 662.7
click at [951, 539] on div "A financial institution is implementing a data loss prevention strategy. Which …" at bounding box center [706, 327] width 635 height 433
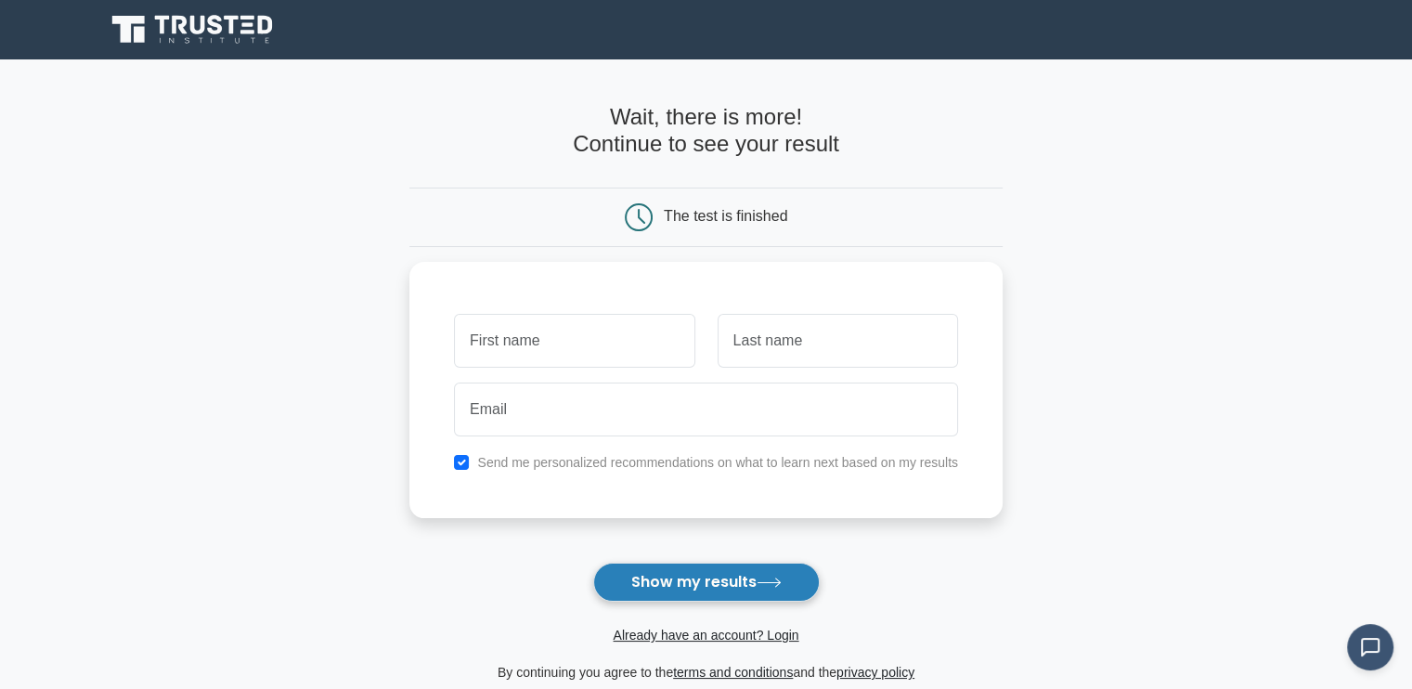
click at [787, 574] on button "Show my results" at bounding box center [706, 582] width 227 height 39
